Goal: Task Accomplishment & Management: Complete application form

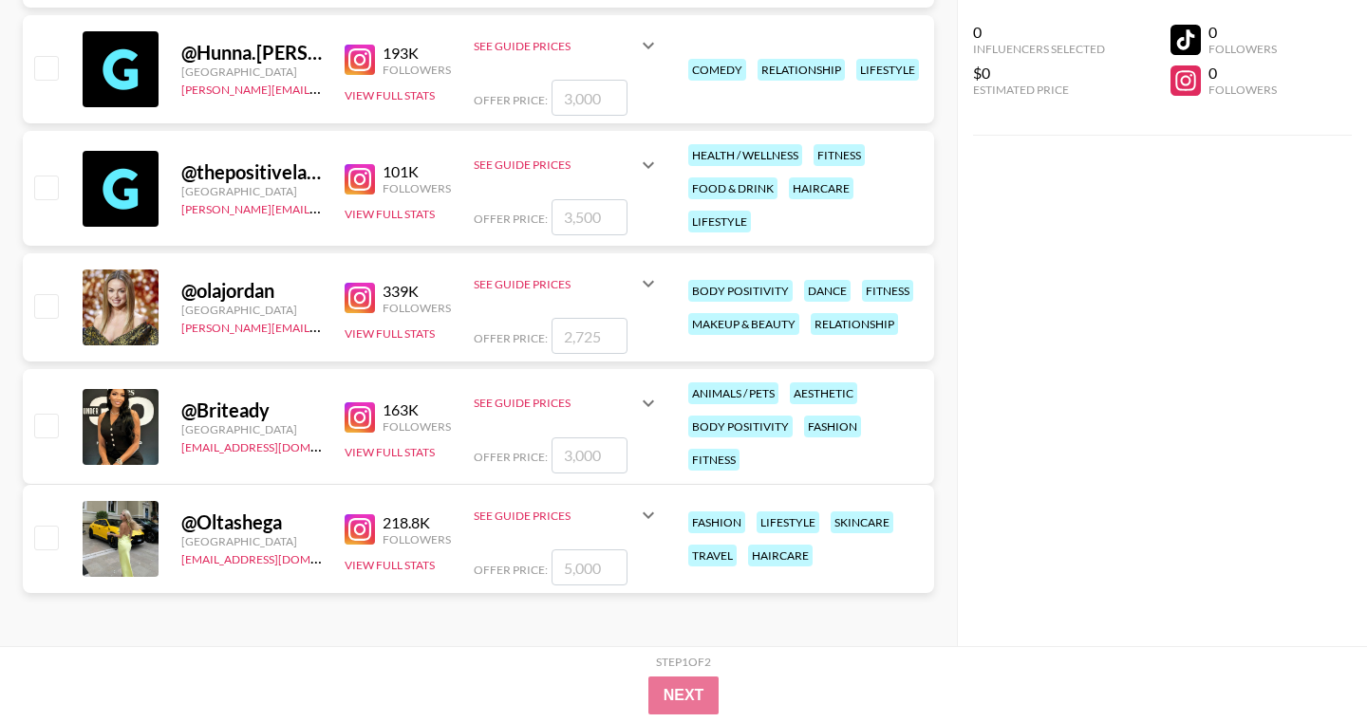
scroll to position [280921, 0]
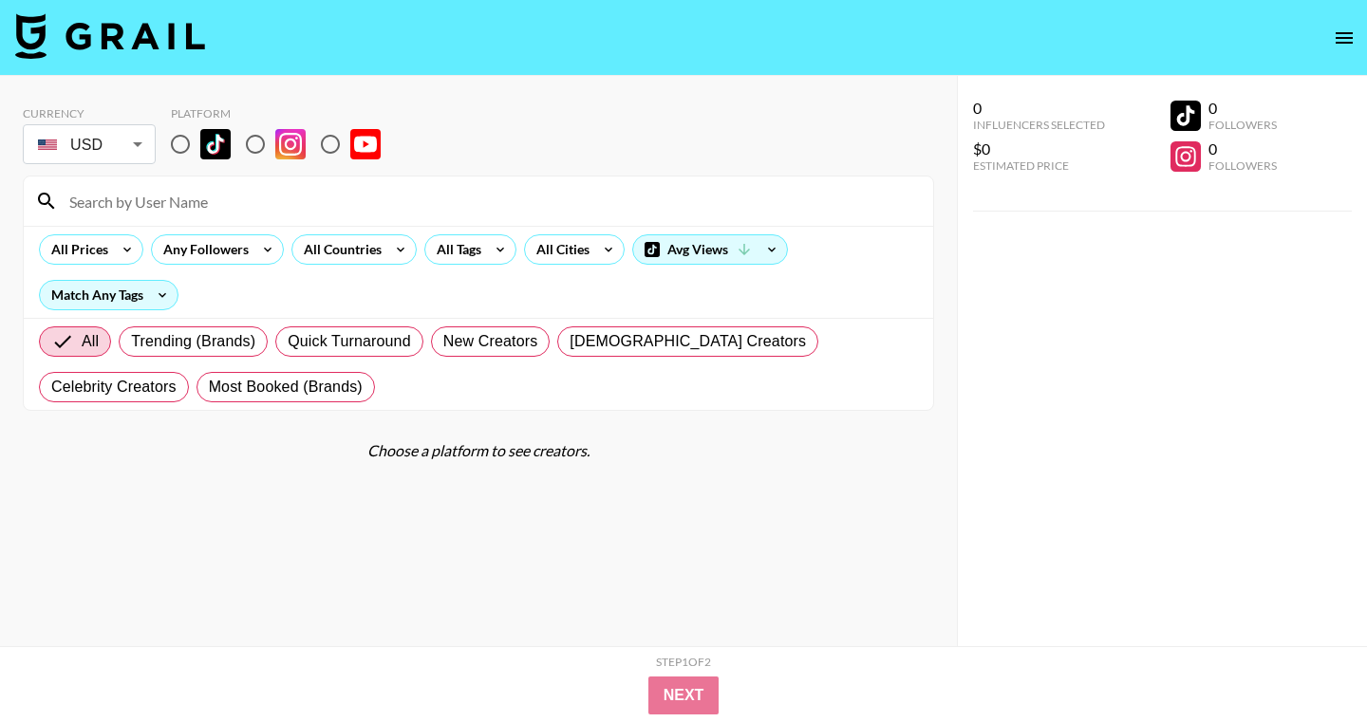
click at [264, 144] on input "radio" at bounding box center [255, 144] width 40 height 40
radio input "true"
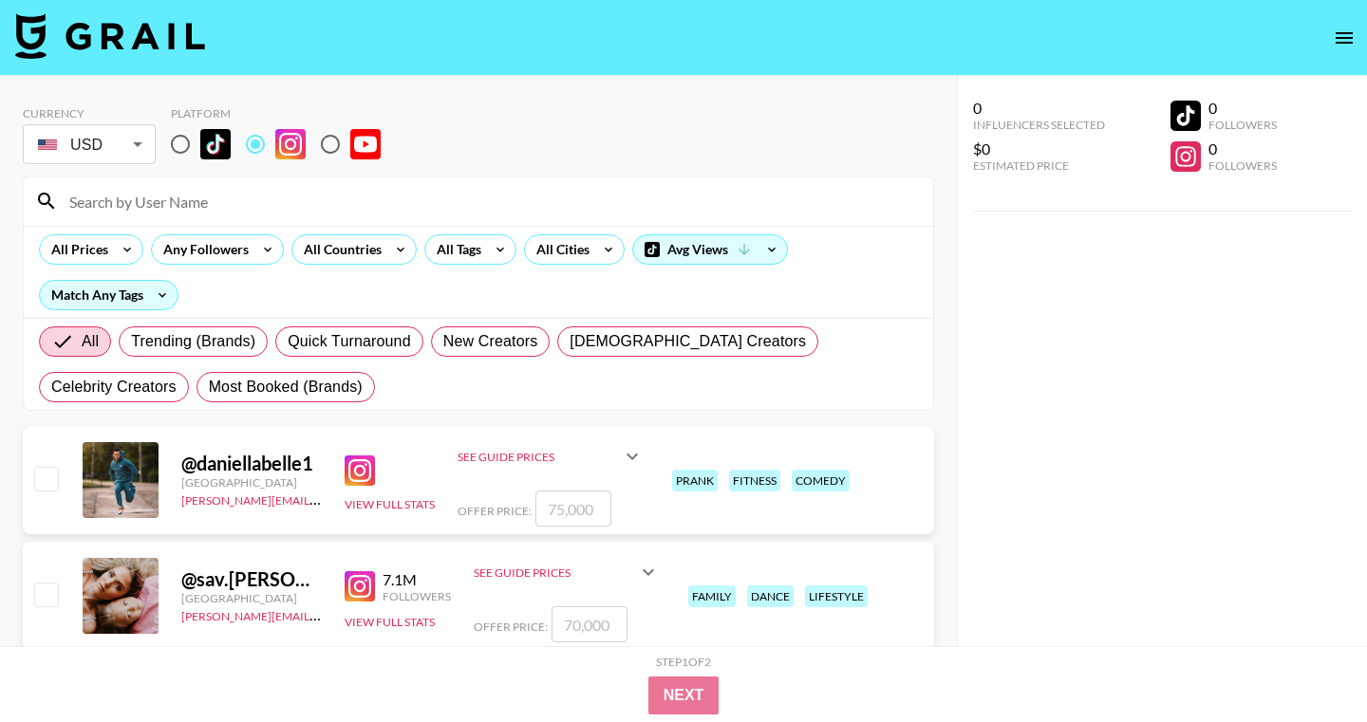
click at [94, 211] on input at bounding box center [490, 201] width 864 height 30
paste input "riccoross"
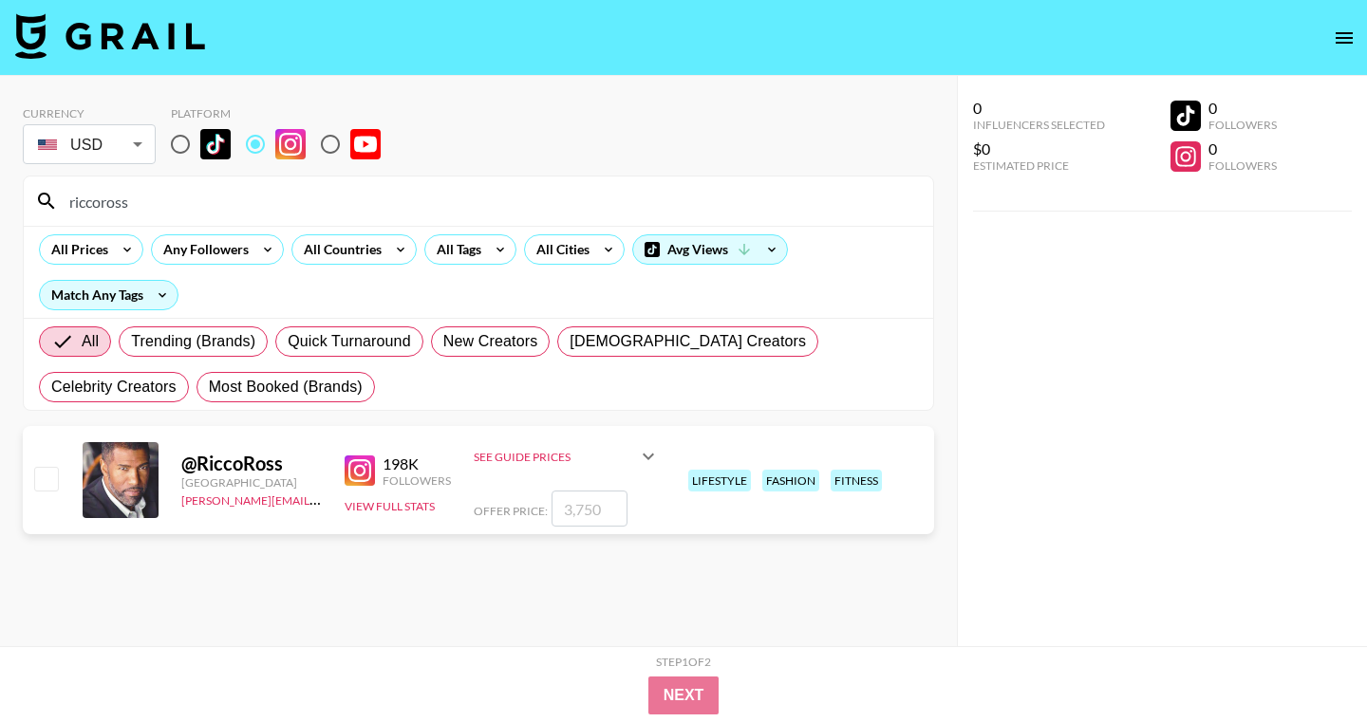
click at [533, 453] on div "See Guide Prices" at bounding box center [555, 457] width 163 height 14
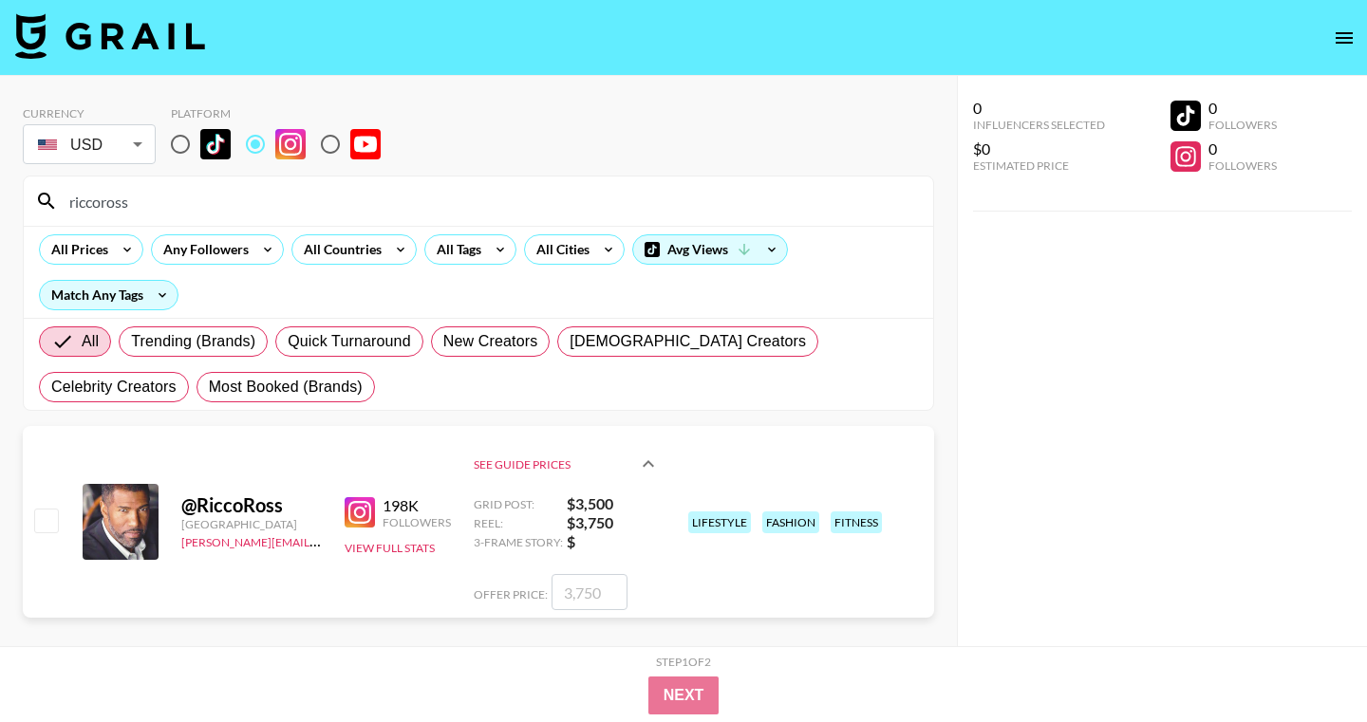
drag, startPoint x: 147, startPoint y: 203, endPoint x: 28, endPoint y: 198, distance: 118.7
click at [28, 199] on div "riccoross" at bounding box center [478, 201] width 909 height 49
paste input "jason_tartick"
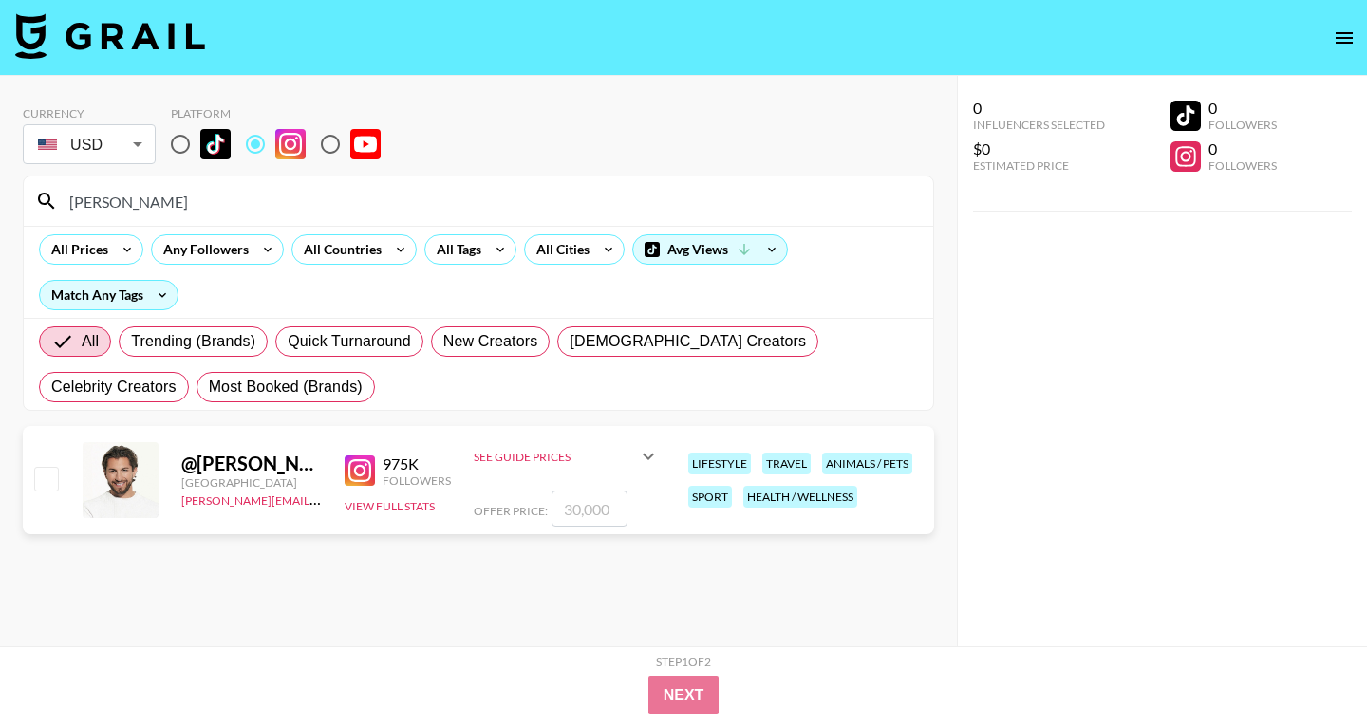
click at [643, 455] on icon at bounding box center [648, 456] width 23 height 23
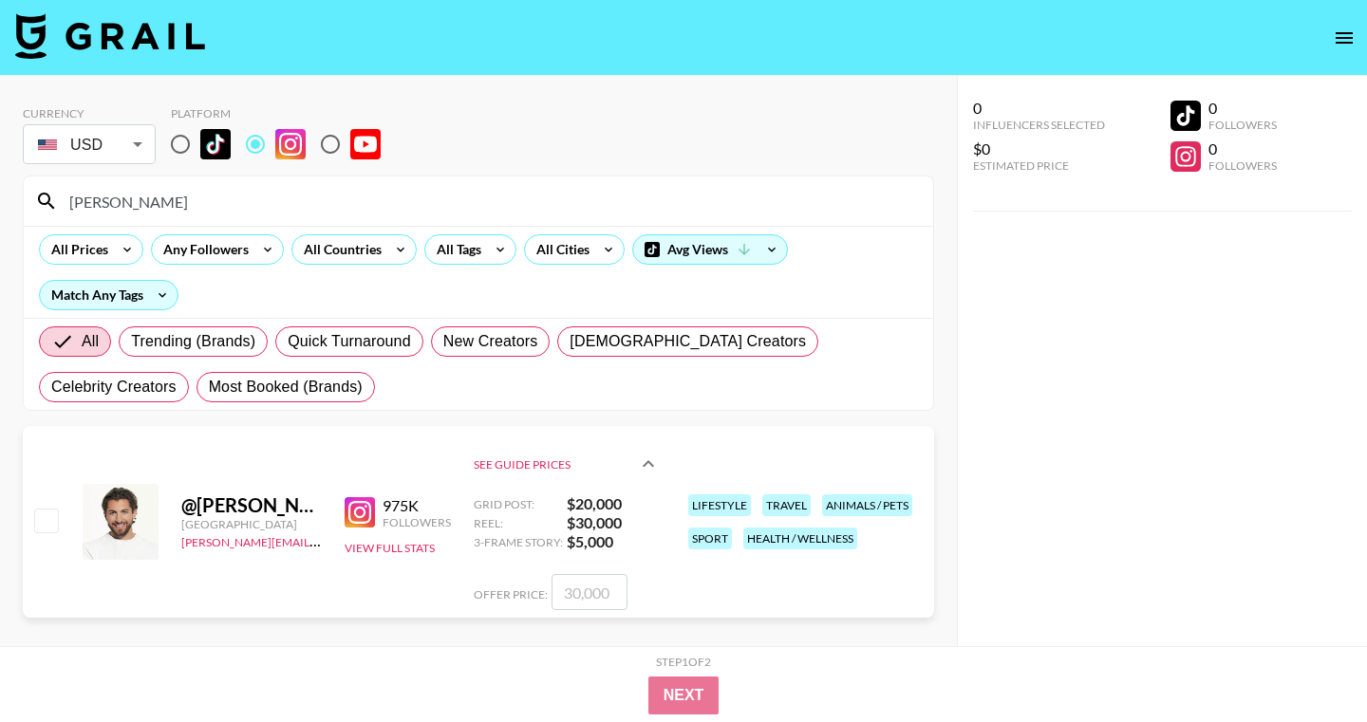
drag, startPoint x: 168, startPoint y: 201, endPoint x: 0, endPoint y: 201, distance: 168.0
click at [0, 201] on div "Currency USD USD ​ Platform jason_tartick All Prices Any Followers All Countrie…" at bounding box center [478, 399] width 957 height 646
paste input "Hunna & Lib"
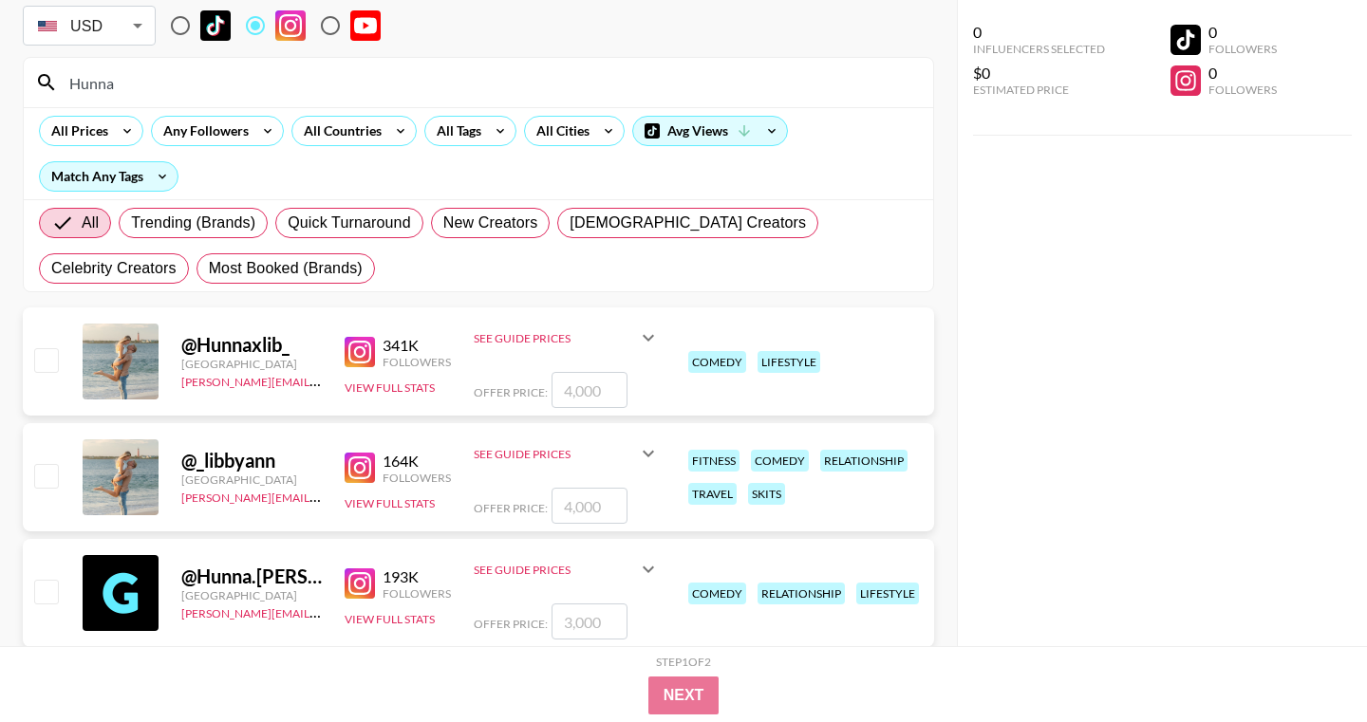
scroll to position [136, 0]
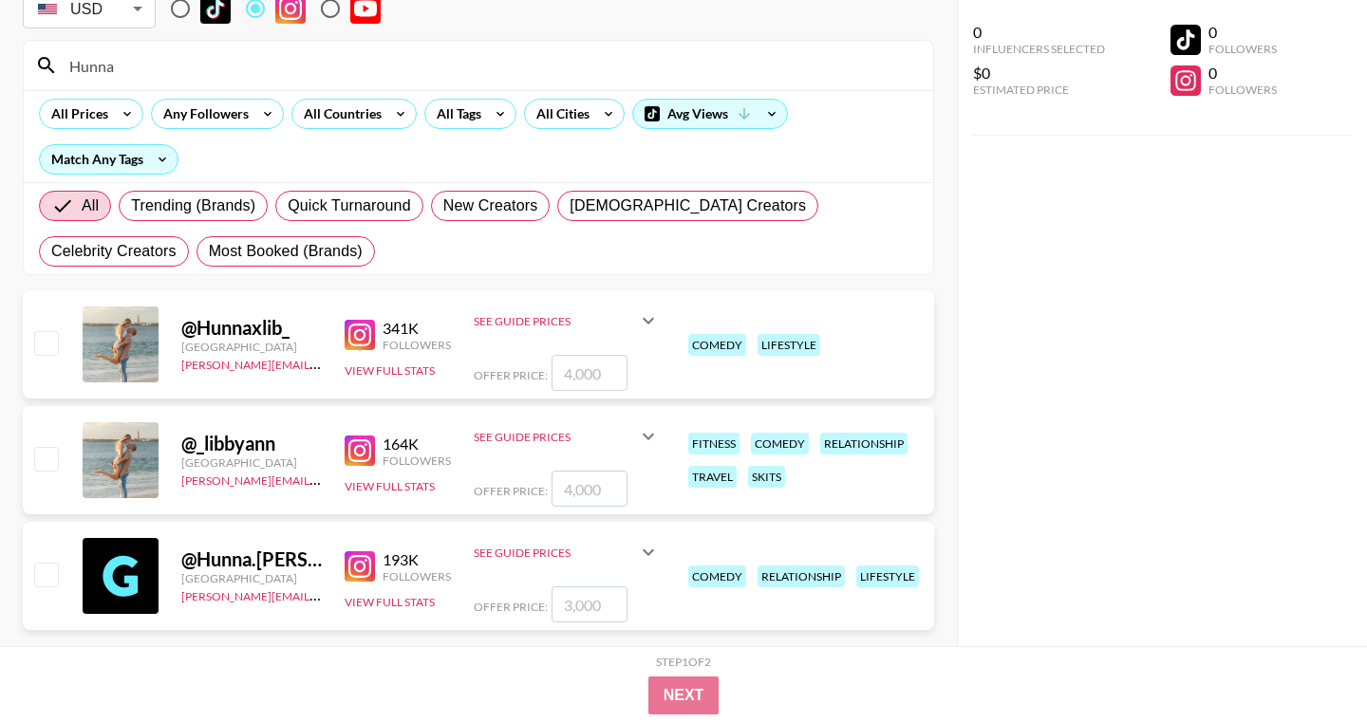
click at [598, 374] on input "number" at bounding box center [589, 373] width 76 height 36
click at [647, 317] on icon at bounding box center [648, 320] width 23 height 23
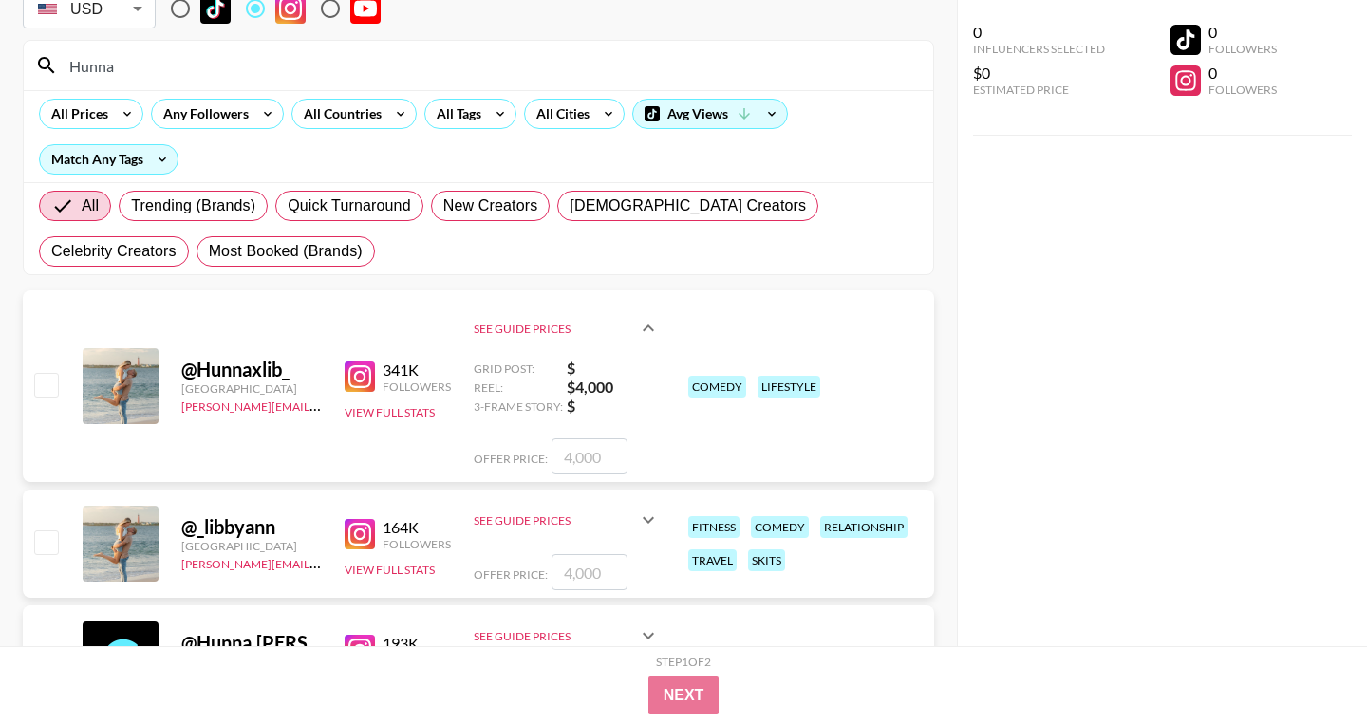
click at [649, 515] on icon at bounding box center [648, 520] width 23 height 23
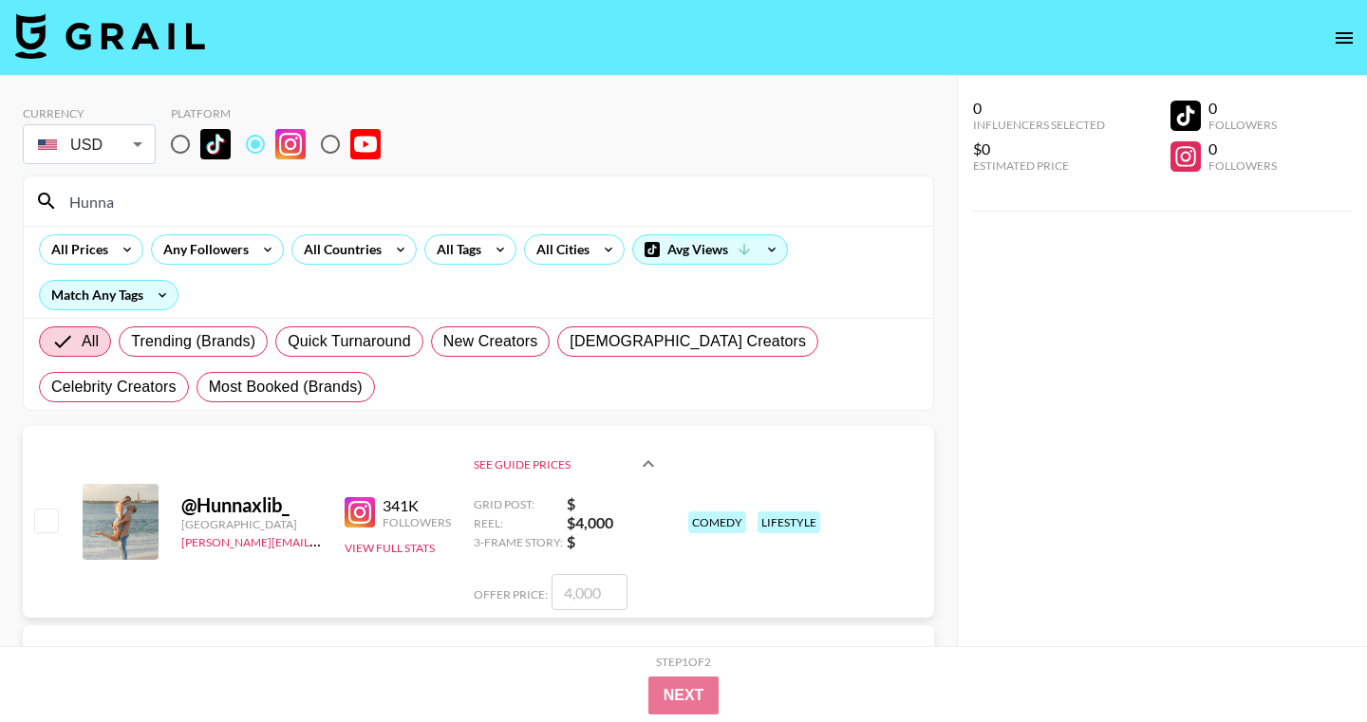
scroll to position [0, 0]
drag, startPoint x: 204, startPoint y: 205, endPoint x: 27, endPoint y: 196, distance: 177.7
click at [27, 196] on div "Hunna" at bounding box center [478, 201] width 909 height 49
paste input "& Lib"
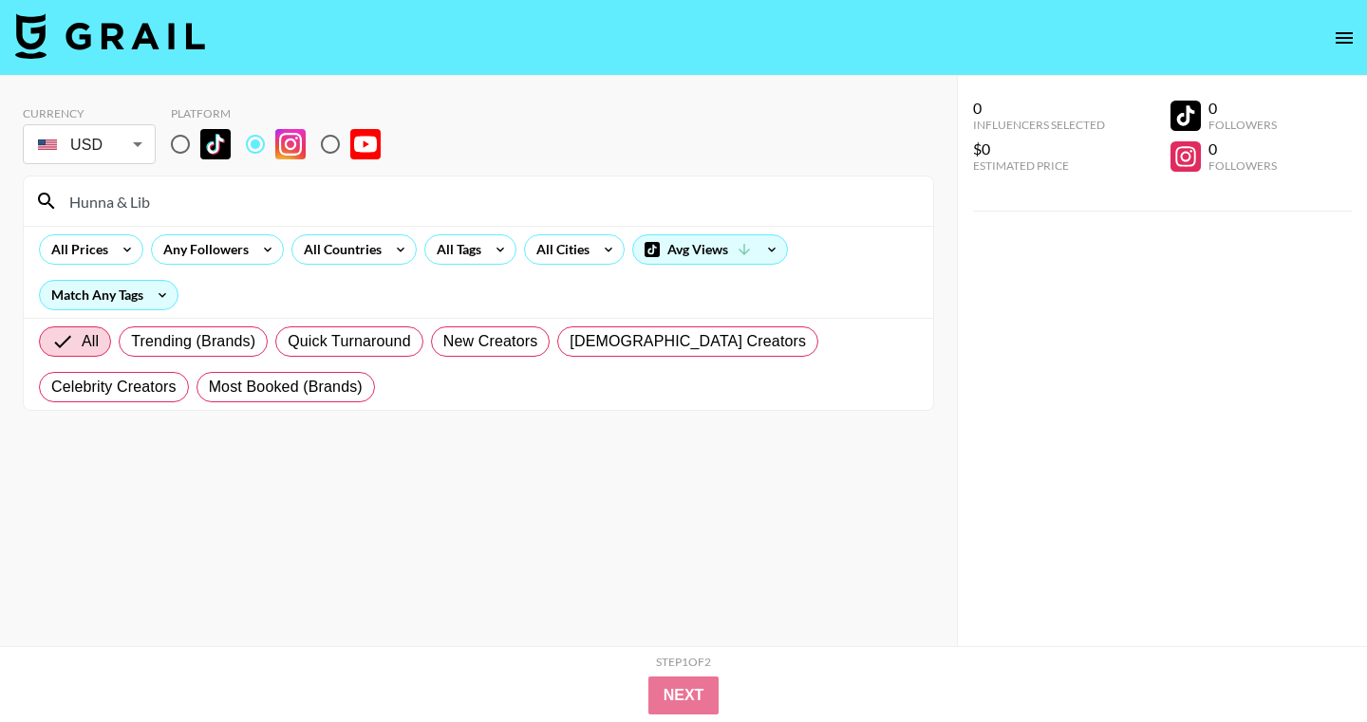
drag, startPoint x: 211, startPoint y: 208, endPoint x: 68, endPoint y: 204, distance: 142.4
click at [68, 204] on input "Hunna & Lib" at bounding box center [490, 201] width 864 height 30
paste input "jason_tartick"
type input "jason_tartick"
